Goal: Transaction & Acquisition: Book appointment/travel/reservation

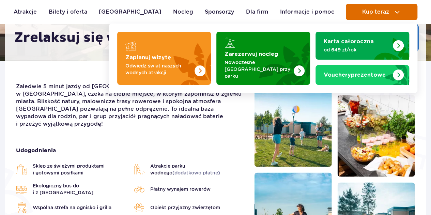
click at [374, 11] on span "Kup teraz" at bounding box center [375, 12] width 27 height 6
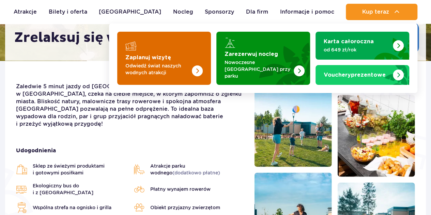
click at [156, 56] on strong "Zaplanuj wizytę" at bounding box center [148, 57] width 46 height 5
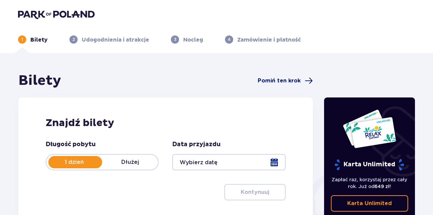
click at [292, 78] on span "Pomiń ten krok" at bounding box center [279, 80] width 43 height 7
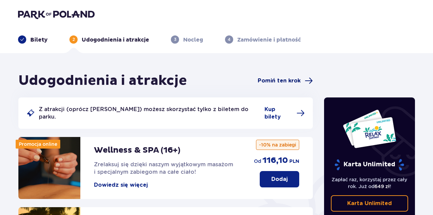
click at [283, 81] on span "Pomiń ten krok" at bounding box center [279, 80] width 43 height 7
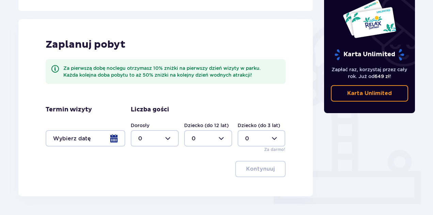
scroll to position [170, 0]
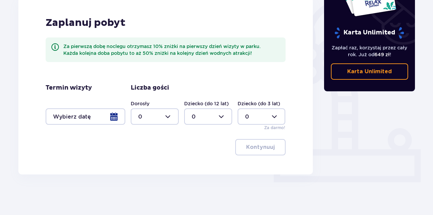
click at [90, 113] on div at bounding box center [86, 116] width 80 height 16
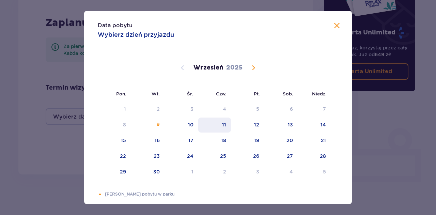
click at [213, 127] on div "11" at bounding box center [214, 124] width 33 height 15
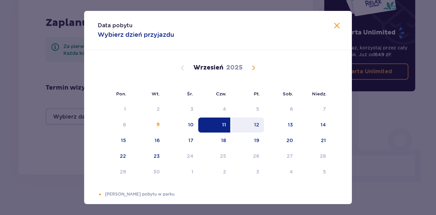
click at [256, 122] on div "12" at bounding box center [256, 124] width 5 height 7
type input "[DATE] - [DATE]"
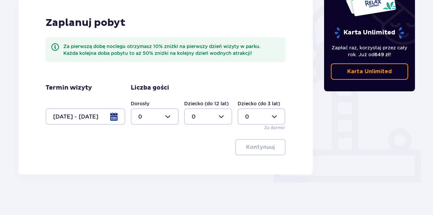
click at [148, 115] on div at bounding box center [155, 116] width 48 height 16
click at [151, 148] on div "1" at bounding box center [154, 151] width 33 height 7
type input "1"
click at [214, 113] on div at bounding box center [208, 116] width 48 height 16
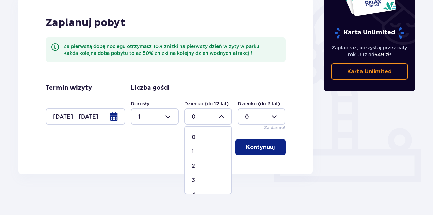
click at [196, 164] on div "2" at bounding box center [208, 165] width 33 height 7
type input "2"
click at [252, 143] on p "Kontynuuj" at bounding box center [260, 146] width 29 height 7
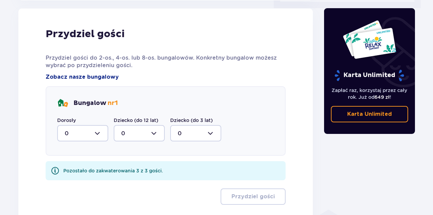
scroll to position [344, 0]
click at [91, 143] on div "Bungalow nr 1 Dorosły 0 Dziecko (do 12 lat) 0 Dziecko (do 3 lat) 0" at bounding box center [166, 120] width 240 height 69
click at [93, 135] on div at bounding box center [82, 133] width 51 height 16
click at [72, 164] on div "1" at bounding box center [83, 167] width 36 height 7
type input "1"
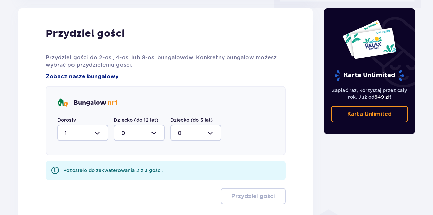
click at [123, 139] on div at bounding box center [139, 133] width 51 height 16
drag, startPoint x: 126, startPoint y: 182, endPoint x: 129, endPoint y: 182, distance: 3.4
click at [126, 182] on div "2" at bounding box center [139, 181] width 36 height 7
type input "2"
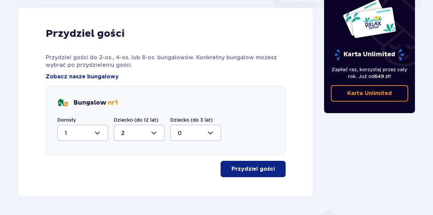
drag, startPoint x: 258, startPoint y: 165, endPoint x: 263, endPoint y: 165, distance: 4.4
click at [260, 165] on button "Przydziel gości" at bounding box center [253, 169] width 65 height 16
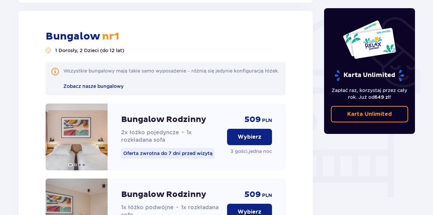
scroll to position [540, 0]
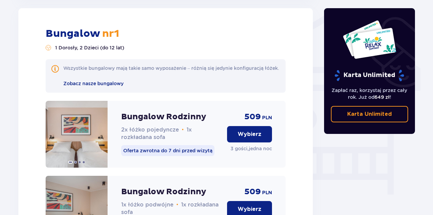
click at [252, 138] on p "Wybierz" at bounding box center [250, 133] width 24 height 7
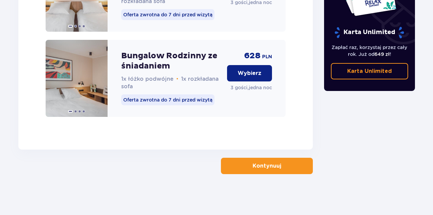
click at [254, 169] on p "Kontynuuj" at bounding box center [267, 165] width 29 height 7
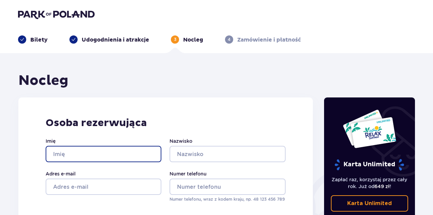
click at [78, 146] on input "Imię" at bounding box center [104, 154] width 116 height 16
click at [82, 156] on input "Imię" at bounding box center [104, 154] width 116 height 16
type input "tesy"
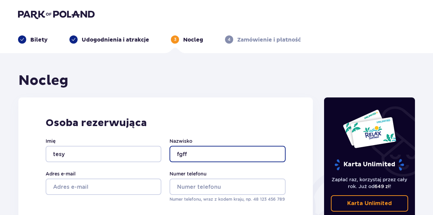
type input "fgff"
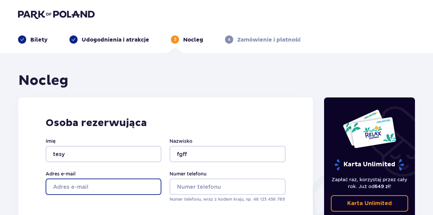
click at [70, 191] on input "Adres e-mail" at bounding box center [104, 186] width 116 height 16
type input "[EMAIL_ADDRESS][DOMAIN_NAME]"
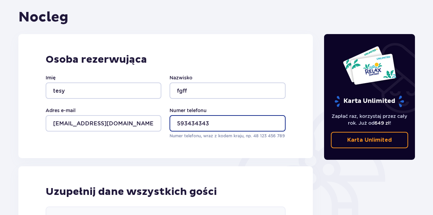
scroll to position [136, 0]
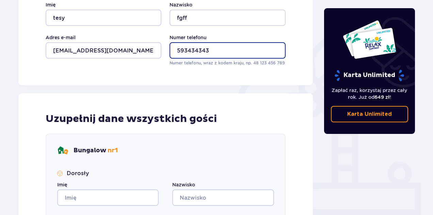
type input "593434343"
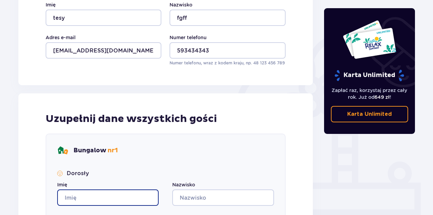
click at [90, 197] on input "Imię" at bounding box center [107, 197] width 101 height 16
type input "dereresf"
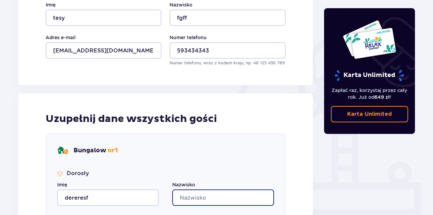
click at [214, 190] on input "Nazwisko" at bounding box center [222, 197] width 101 height 16
click at [214, 201] on input "Nazwisko" at bounding box center [222, 197] width 101 height 16
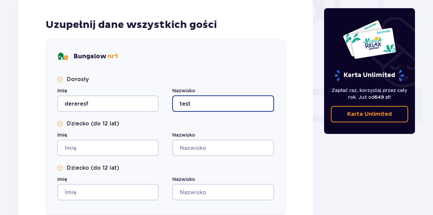
scroll to position [238, 0]
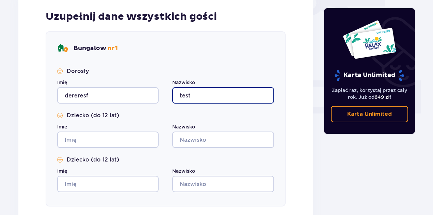
type input "test"
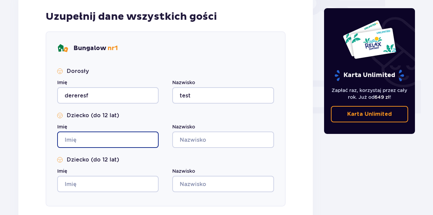
click at [82, 144] on input "Imię" at bounding box center [107, 139] width 101 height 16
type input "dffsdf"
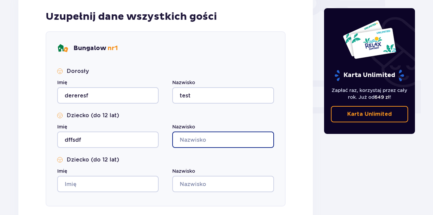
click at [224, 144] on input "Nazwisko" at bounding box center [222, 139] width 101 height 16
type input "test"
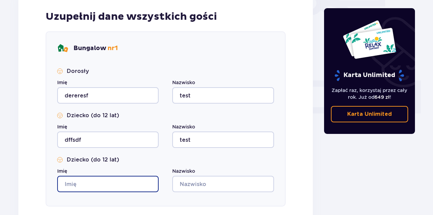
click at [135, 188] on input "Imię" at bounding box center [107, 184] width 101 height 16
type input "sdsdsa"
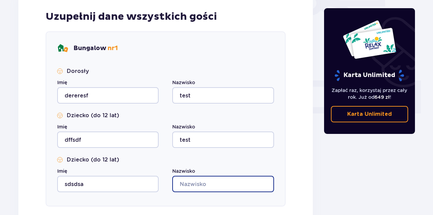
click at [237, 189] on input "Nazwisko" at bounding box center [222, 184] width 101 height 16
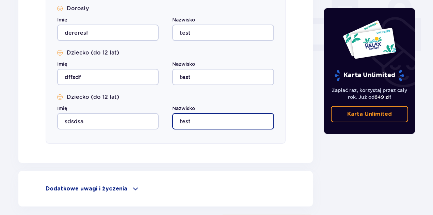
scroll to position [358, 0]
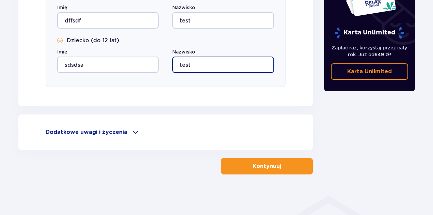
type input "test"
click at [288, 168] on button "Kontynuuj" at bounding box center [267, 166] width 92 height 16
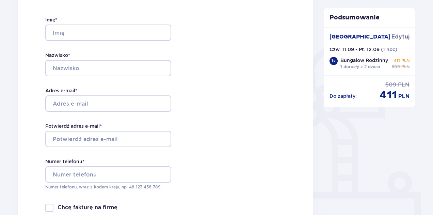
scroll to position [136, 0]
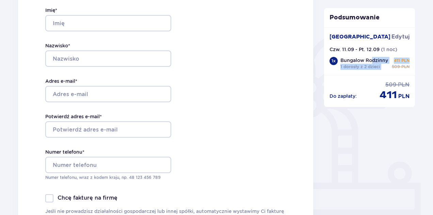
drag, startPoint x: 409, startPoint y: 61, endPoint x: 370, endPoint y: 61, distance: 38.8
click at [370, 61] on div "1 x Bungalow Rodzinny 1 dorosły z 2 dzieci 411 PLN 509 PLN" at bounding box center [370, 63] width 80 height 13
click at [392, 75] on div "[GEOGRAPHIC_DATA] [GEOGRAPHIC_DATA] Czw. 11.09 - Pt. 12.09 ( 1 noc ) 1 x Bungal…" at bounding box center [369, 51] width 91 height 48
drag, startPoint x: 386, startPoint y: 70, endPoint x: 362, endPoint y: 66, distance: 24.8
click at [362, 66] on div "[GEOGRAPHIC_DATA] [GEOGRAPHIC_DATA] Czw. 11.09 - Pt. 12.09 ( 1 noc ) 1 x Bungal…" at bounding box center [369, 51] width 91 height 48
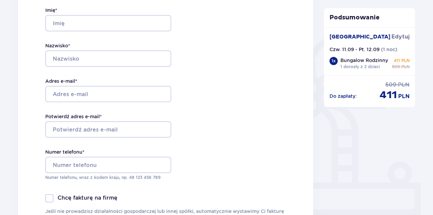
drag, startPoint x: 427, startPoint y: 78, endPoint x: 415, endPoint y: 69, distance: 14.6
drag, startPoint x: 414, startPoint y: 67, endPoint x: 398, endPoint y: 64, distance: 16.7
click at [398, 64] on div "[GEOGRAPHIC_DATA] [GEOGRAPHIC_DATA] Czw. 11.09 - Pt. 12.09 ( 1 noc ) 1 x Bungal…" at bounding box center [369, 51] width 91 height 48
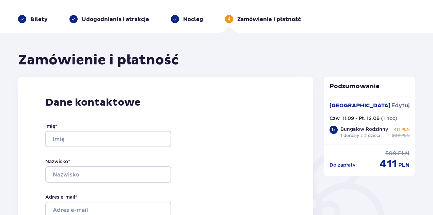
scroll to position [0, 0]
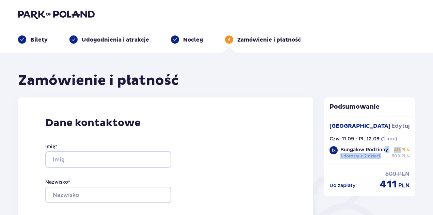
drag, startPoint x: 385, startPoint y: 149, endPoint x: 403, endPoint y: 152, distance: 17.7
click at [403, 152] on div "1 x Bungalow Rodzinny 1 dorosły z 2 dzieci 411 PLN 509 PLN" at bounding box center [370, 152] width 80 height 13
click at [407, 163] on div "[GEOGRAPHIC_DATA] [GEOGRAPHIC_DATA] Czw. 11.09 - Pt. 12.09 ( 1 noc ) 1 x Bungal…" at bounding box center [369, 140] width 91 height 48
drag, startPoint x: 391, startPoint y: 154, endPoint x: 405, endPoint y: 155, distance: 13.7
click at [405, 155] on div "1 x Bungalow Rodzinny 1 dorosły z 2 dzieci 411 PLN 509 PLN" at bounding box center [370, 152] width 80 height 13
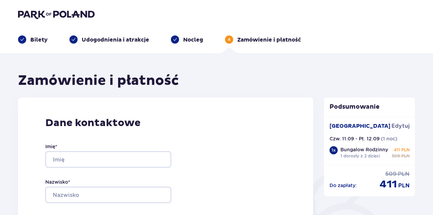
click at [405, 152] on p "PLN" at bounding box center [406, 150] width 8 height 6
click at [400, 148] on div "411 PLN" at bounding box center [402, 150] width 16 height 6
drag, startPoint x: 394, startPoint y: 162, endPoint x: 373, endPoint y: 158, distance: 21.2
click at [375, 159] on div "[GEOGRAPHIC_DATA] [GEOGRAPHIC_DATA] Czw. 11.09 - Pt. 12.09 ( 1 noc ) 1 x Bungal…" at bounding box center [369, 140] width 91 height 48
click at [409, 162] on div "[GEOGRAPHIC_DATA] [GEOGRAPHIC_DATA] Czw. 11.09 - Pt. 12.09 ( 1 noc ) 1 x Bungal…" at bounding box center [369, 140] width 91 height 48
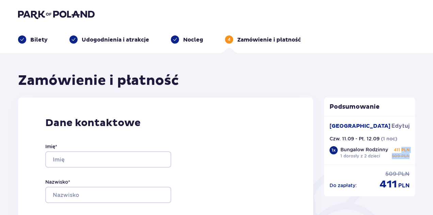
drag, startPoint x: 419, startPoint y: 156, endPoint x: 384, endPoint y: 143, distance: 37.6
click at [400, 150] on div "411 PLN" at bounding box center [402, 150] width 16 height 6
drag, startPoint x: 336, startPoint y: 160, endPoint x: 366, endPoint y: 168, distance: 30.6
click at [365, 168] on div "Podsumowanie [GEOGRAPHIC_DATA] [GEOGRAPHIC_DATA] Czw. 11.09 - Pt. 12.09 ( 1 noc…" at bounding box center [369, 146] width 91 height 99
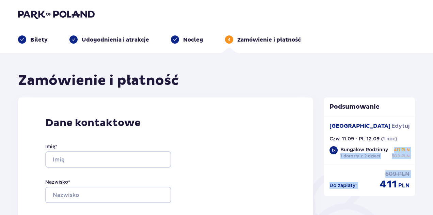
click at [407, 167] on div "Do zapłaty : 509 PLN 411 PLN" at bounding box center [369, 177] width 91 height 26
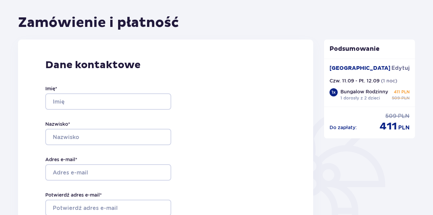
scroll to position [34, 0]
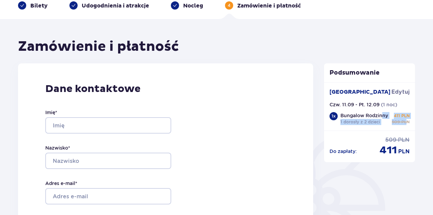
drag, startPoint x: 407, startPoint y: 120, endPoint x: 384, endPoint y: 112, distance: 23.9
click at [383, 112] on div "1 x Bungalow Rodzinny 1 dorosły z 2 dzieci 411 PLN 509 PLN" at bounding box center [370, 118] width 80 height 13
drag, startPoint x: 315, startPoint y: 58, endPoint x: 315, endPoint y: 65, distance: 6.8
